Goal: Task Accomplishment & Management: Manage account settings

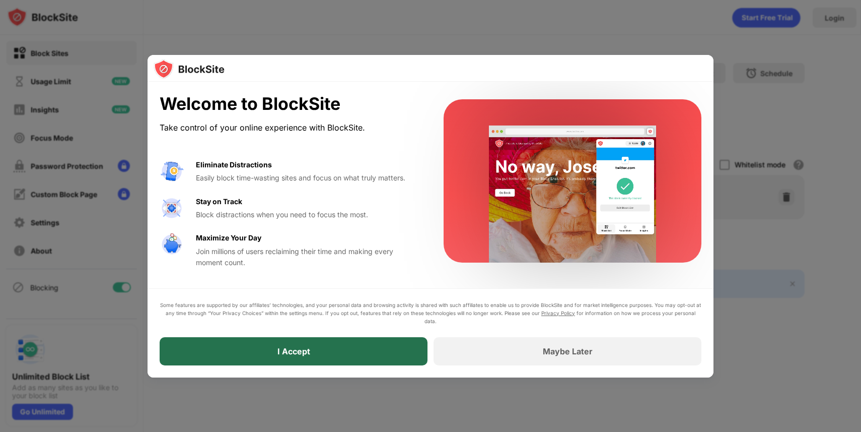
click at [343, 359] on div "I Accept" at bounding box center [294, 351] width 268 height 28
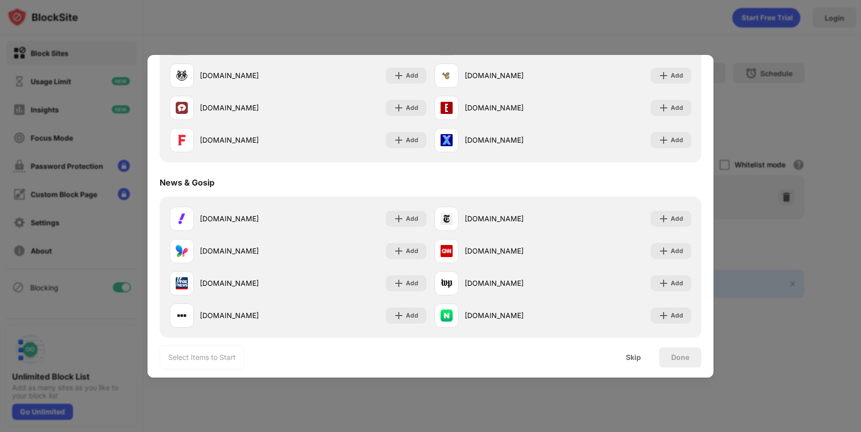
scroll to position [524, 0]
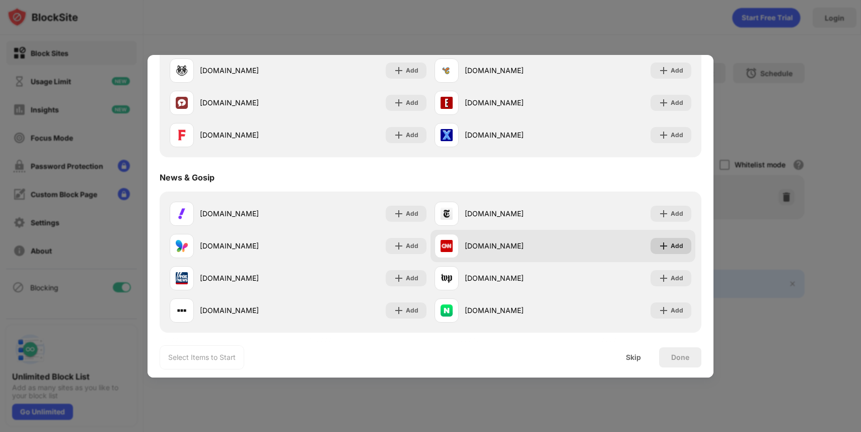
click at [661, 246] on img at bounding box center [664, 246] width 10 height 10
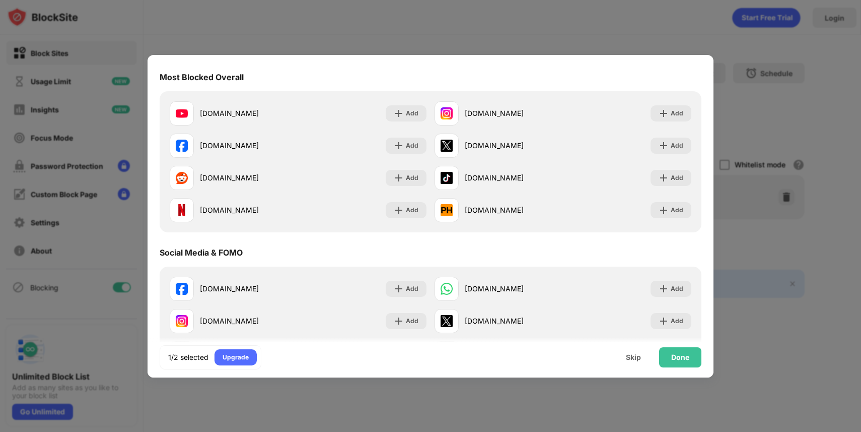
scroll to position [91, 0]
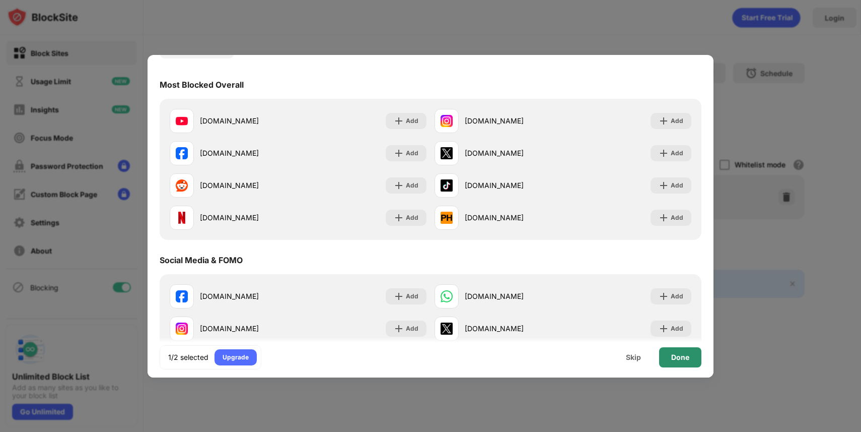
click at [676, 362] on div "Done" at bounding box center [680, 357] width 42 height 20
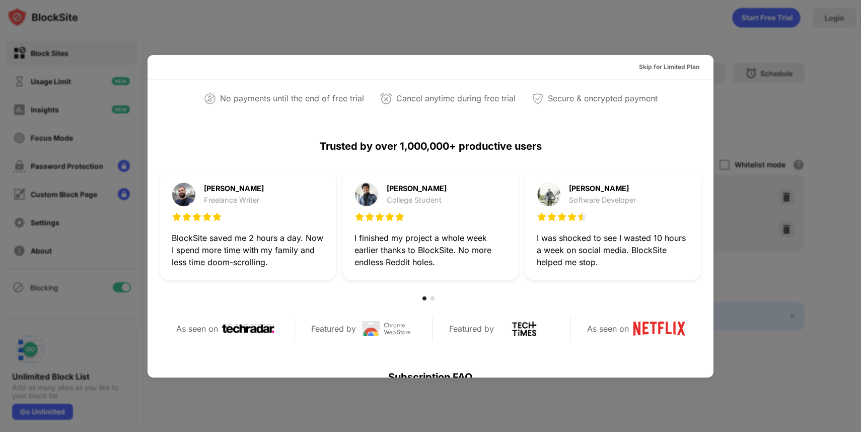
scroll to position [0, 0]
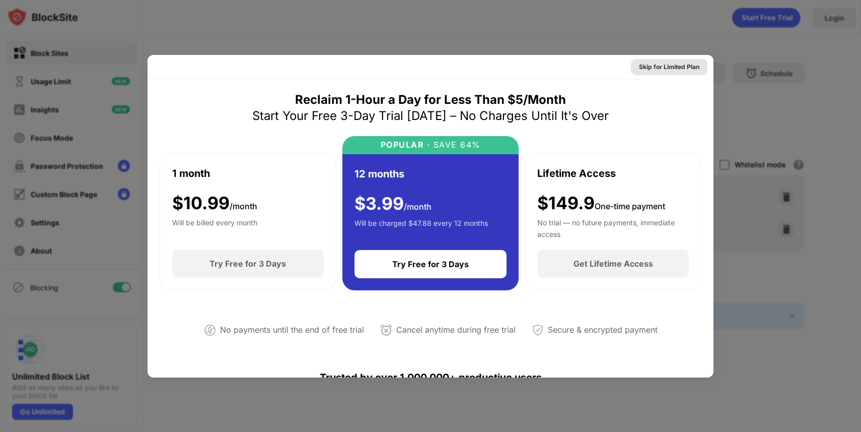
click at [663, 68] on div "Skip for Limited Plan" at bounding box center [669, 67] width 60 height 10
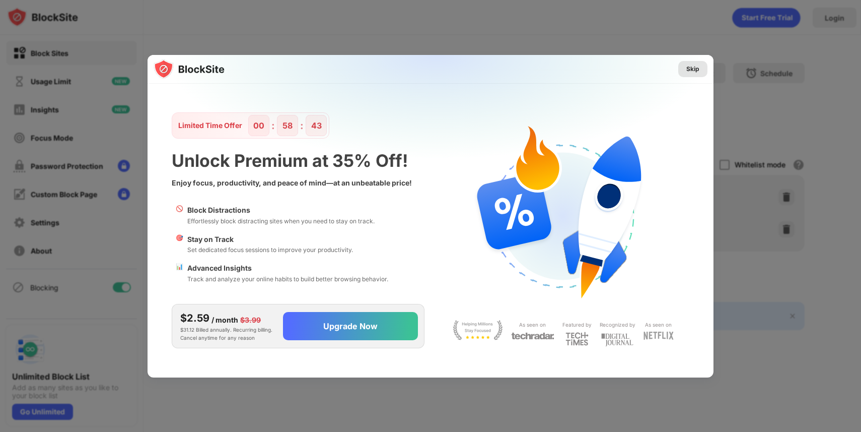
click at [687, 70] on div "Skip" at bounding box center [692, 69] width 13 height 10
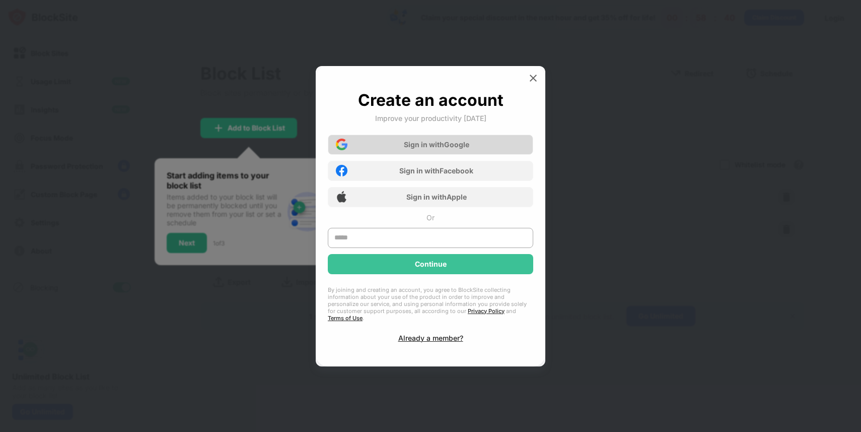
click at [491, 147] on div "Sign in with Google" at bounding box center [430, 144] width 205 height 20
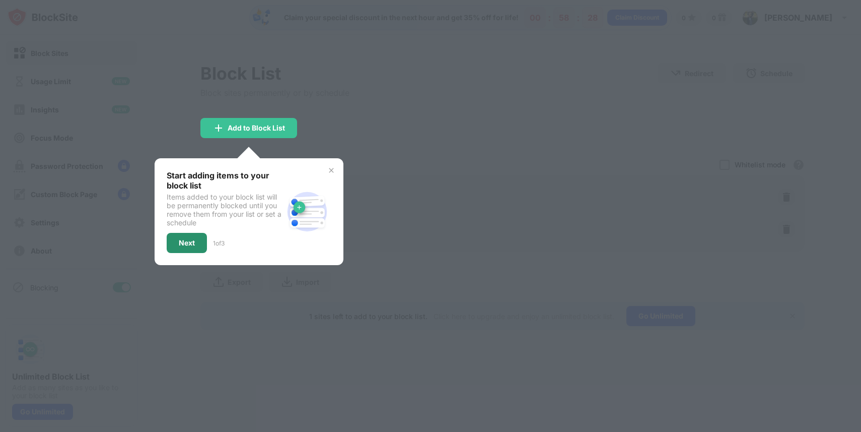
click at [193, 241] on div "Next" at bounding box center [187, 243] width 16 height 8
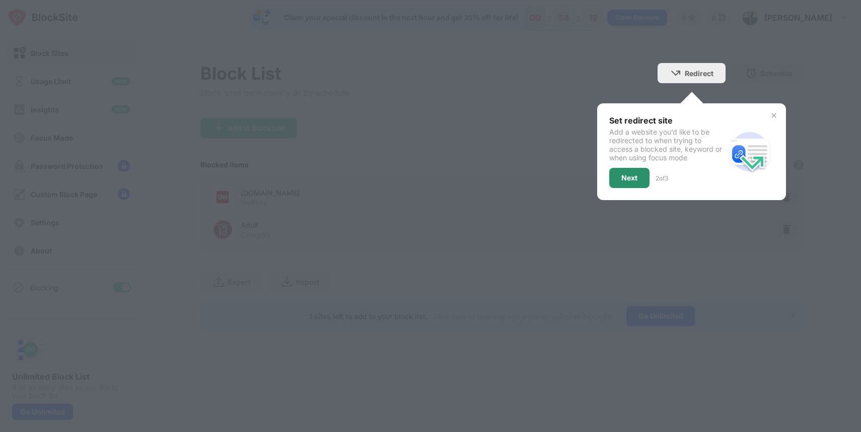
click at [638, 174] on div "Next" at bounding box center [629, 178] width 40 height 20
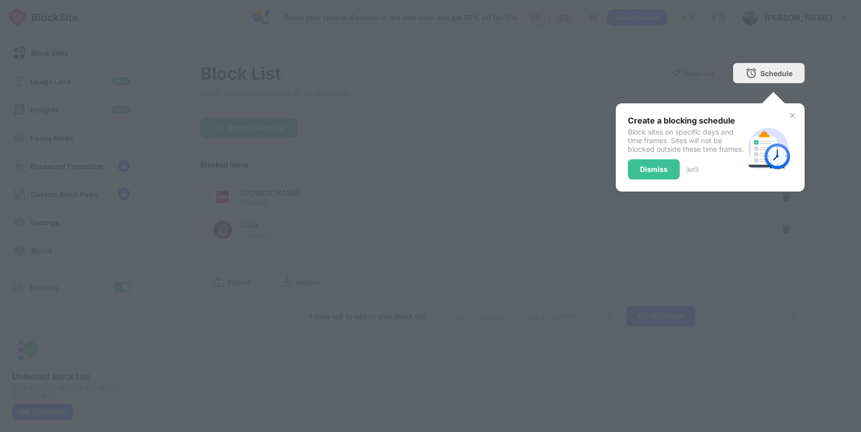
click at [638, 174] on div "Dismiss" at bounding box center [654, 169] width 52 height 20
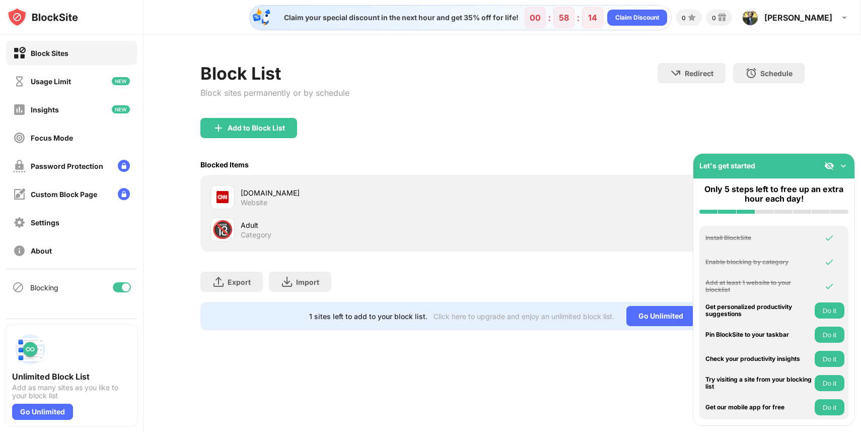
click at [845, 170] on img at bounding box center [843, 166] width 10 height 10
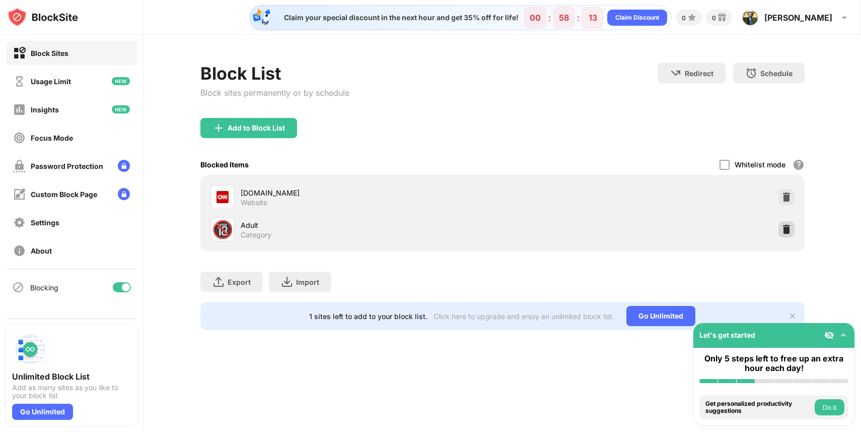
click at [787, 228] on img at bounding box center [787, 229] width 10 height 10
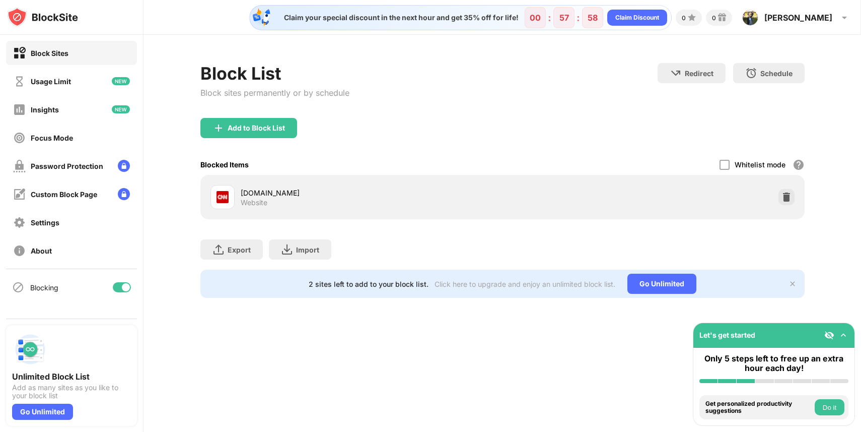
click at [269, 197] on div "[DOMAIN_NAME] Website" at bounding box center [372, 197] width 262 height 20
click at [491, 197] on div "[DOMAIN_NAME] Website" at bounding box center [372, 197] width 262 height 20
click at [78, 164] on div "Password Protection" at bounding box center [67, 166] width 73 height 9
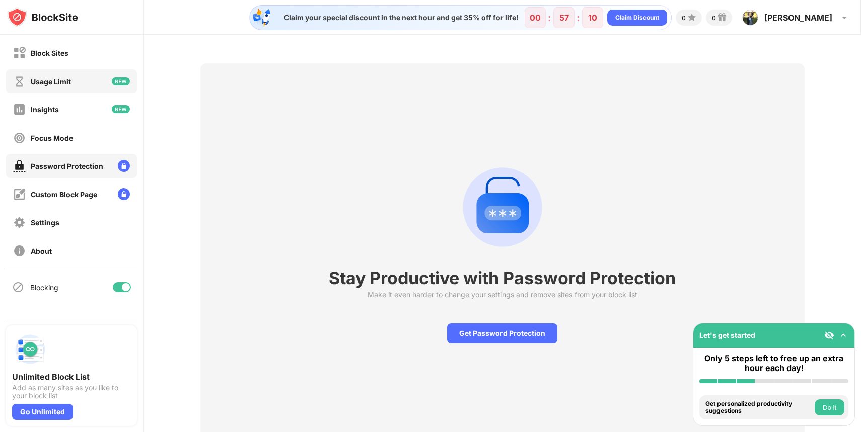
click at [61, 80] on div "Usage Limit" at bounding box center [51, 81] width 40 height 9
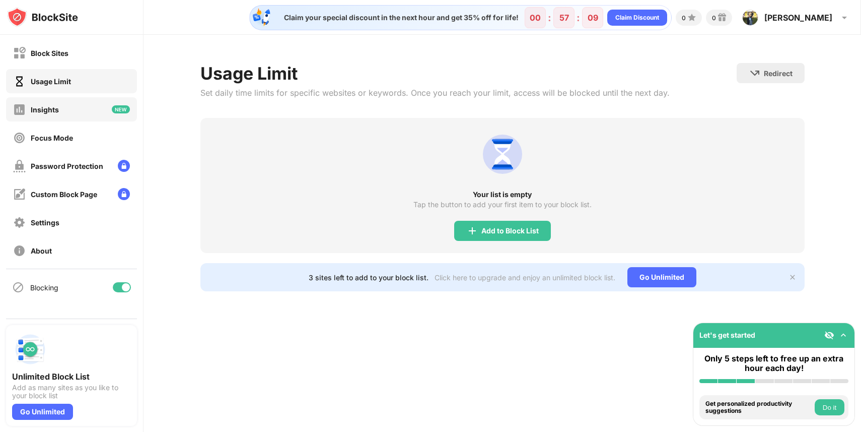
click at [48, 113] on div "Insights" at bounding box center [45, 109] width 28 height 9
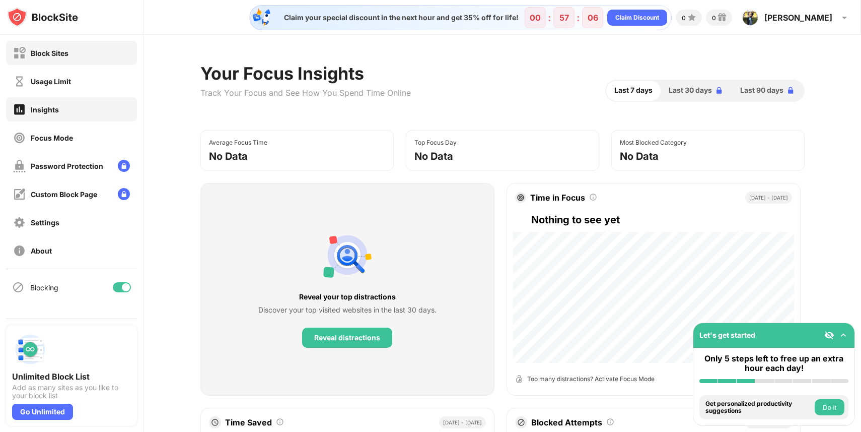
click at [50, 54] on div "Block Sites" at bounding box center [50, 53] width 38 height 9
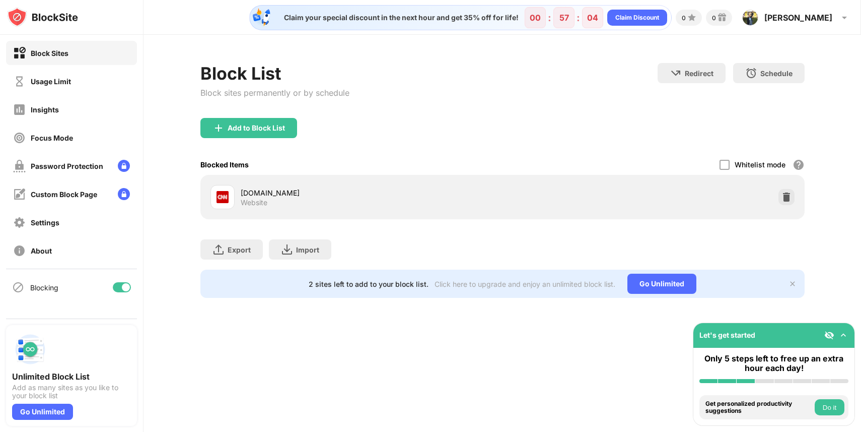
click at [249, 197] on div "[DOMAIN_NAME]" at bounding box center [372, 192] width 262 height 11
click at [228, 193] on div at bounding box center [222, 197] width 24 height 24
click at [37, 226] on div "Settings" at bounding box center [36, 222] width 46 height 13
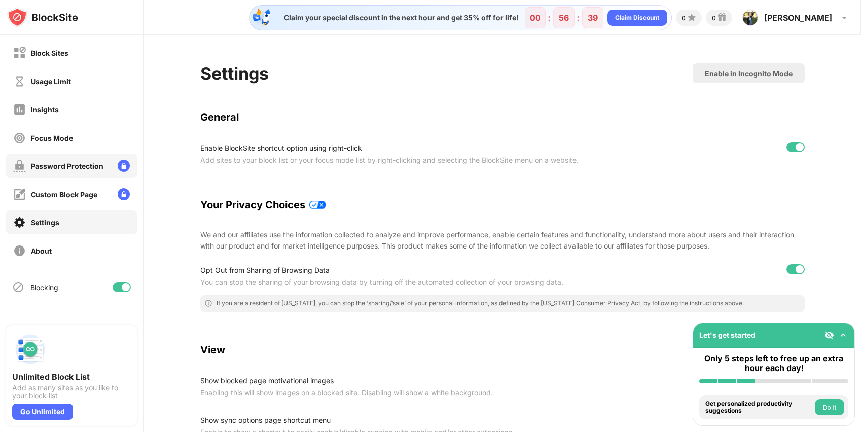
click at [51, 162] on div "Password Protection" at bounding box center [67, 166] width 73 height 9
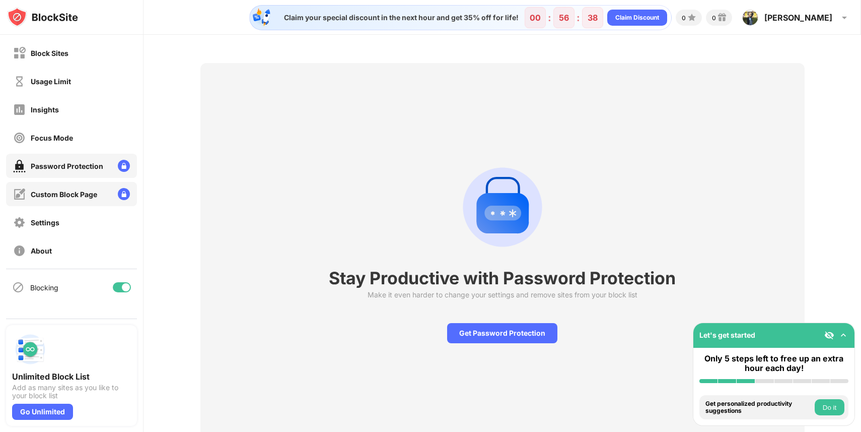
click at [44, 192] on div "Custom Block Page" at bounding box center [64, 194] width 66 height 9
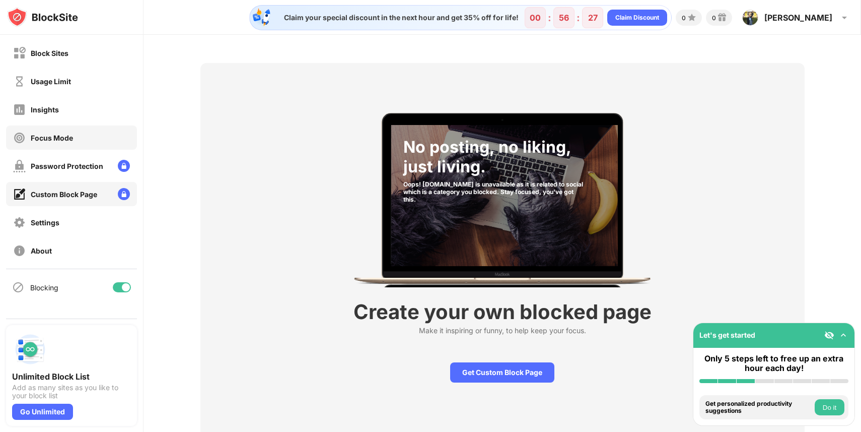
click at [61, 130] on div "Focus Mode" at bounding box center [71, 137] width 131 height 24
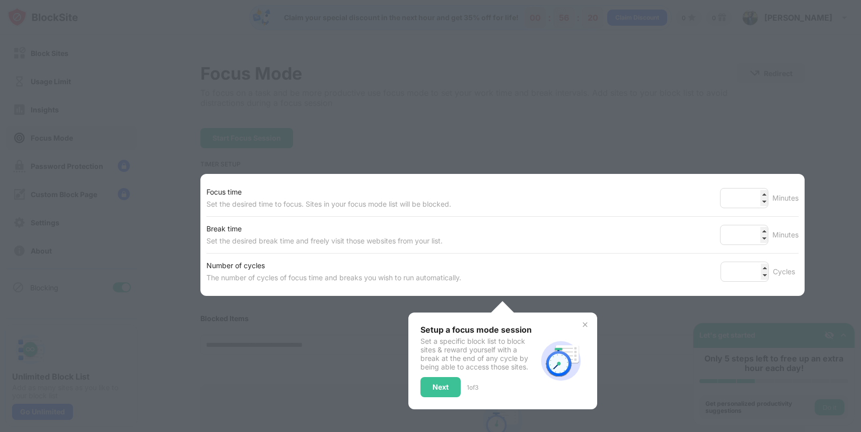
click at [635, 135] on div at bounding box center [430, 216] width 861 height 432
click at [445, 385] on div "Next" at bounding box center [441, 387] width 16 height 8
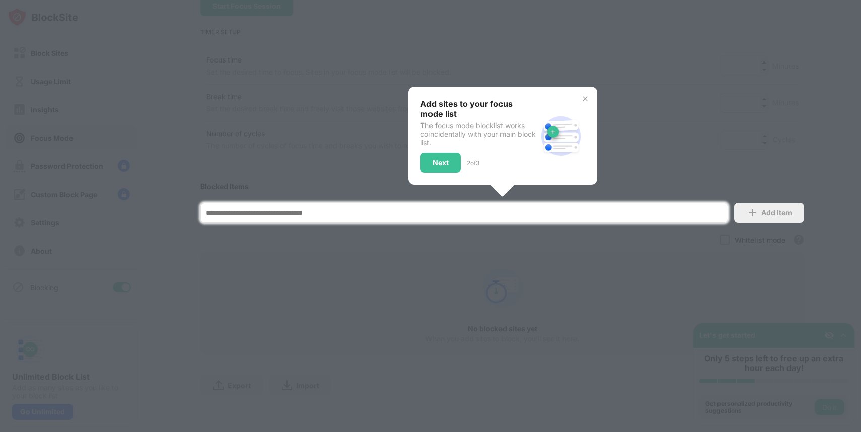
scroll to position [132, 0]
click at [440, 169] on div "Next" at bounding box center [440, 162] width 40 height 20
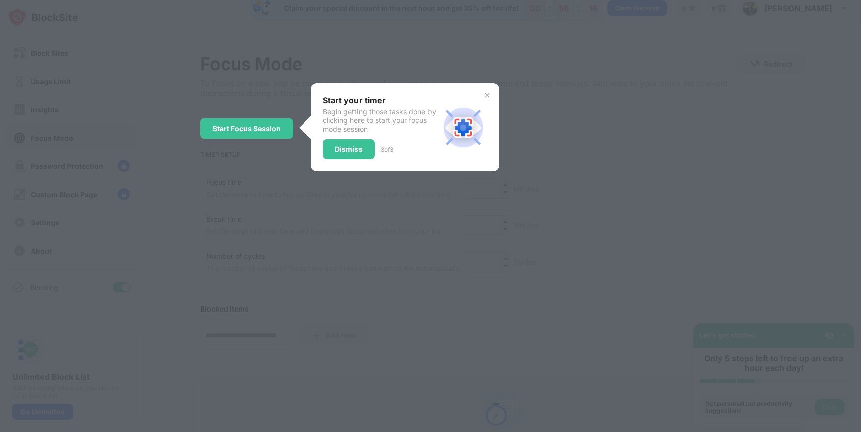
scroll to position [0, 0]
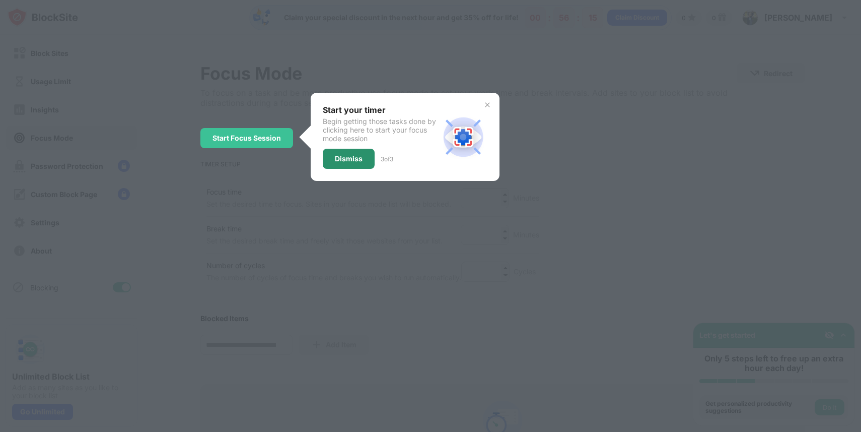
click at [342, 155] on div "Dismiss" at bounding box center [349, 159] width 28 height 8
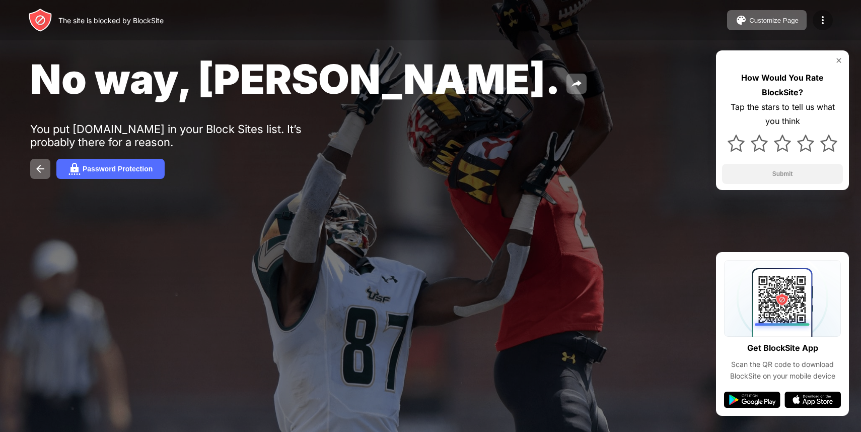
click at [829, 15] on div at bounding box center [823, 20] width 20 height 20
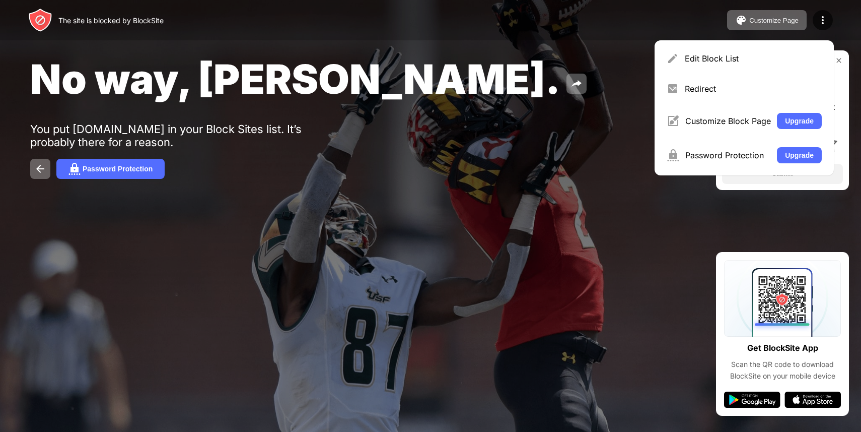
click at [421, 141] on div "No way, Jose. You put cnn.com in your Block Sites list. It’s probably there for…" at bounding box center [430, 116] width 861 height 233
